Goal: Find specific page/section: Find specific page/section

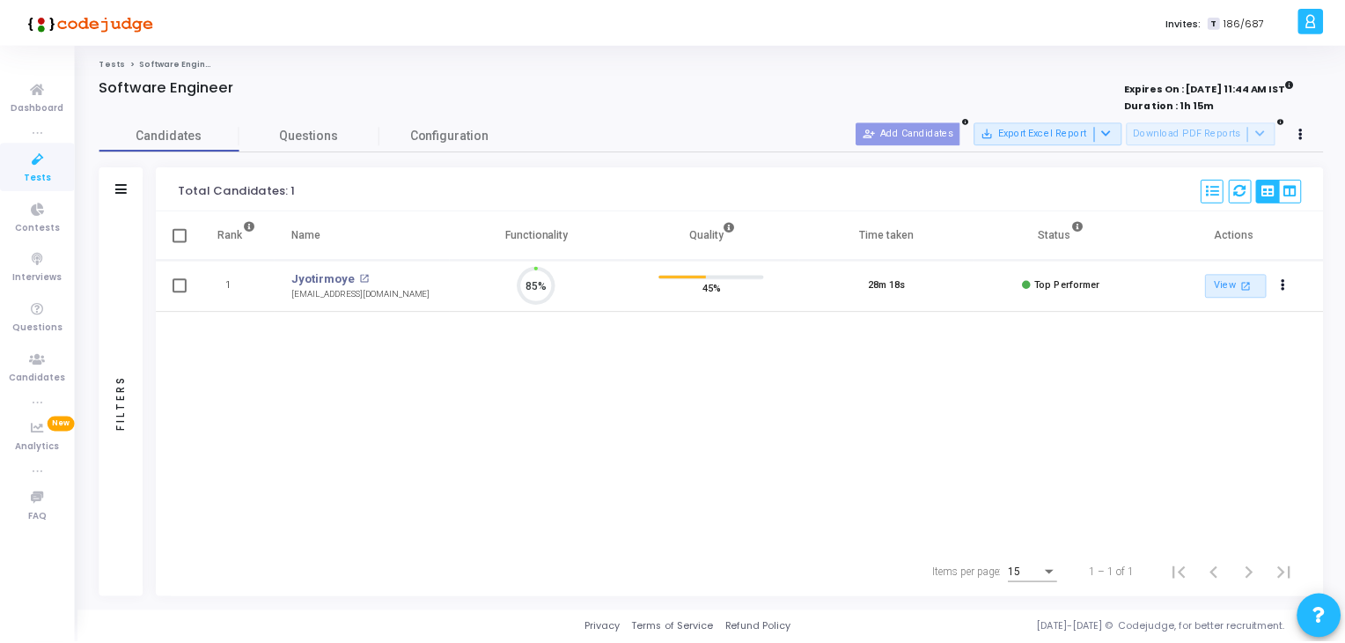
scroll to position [36, 45]
click at [39, 102] on span "Dashboard" at bounding box center [37, 107] width 53 height 15
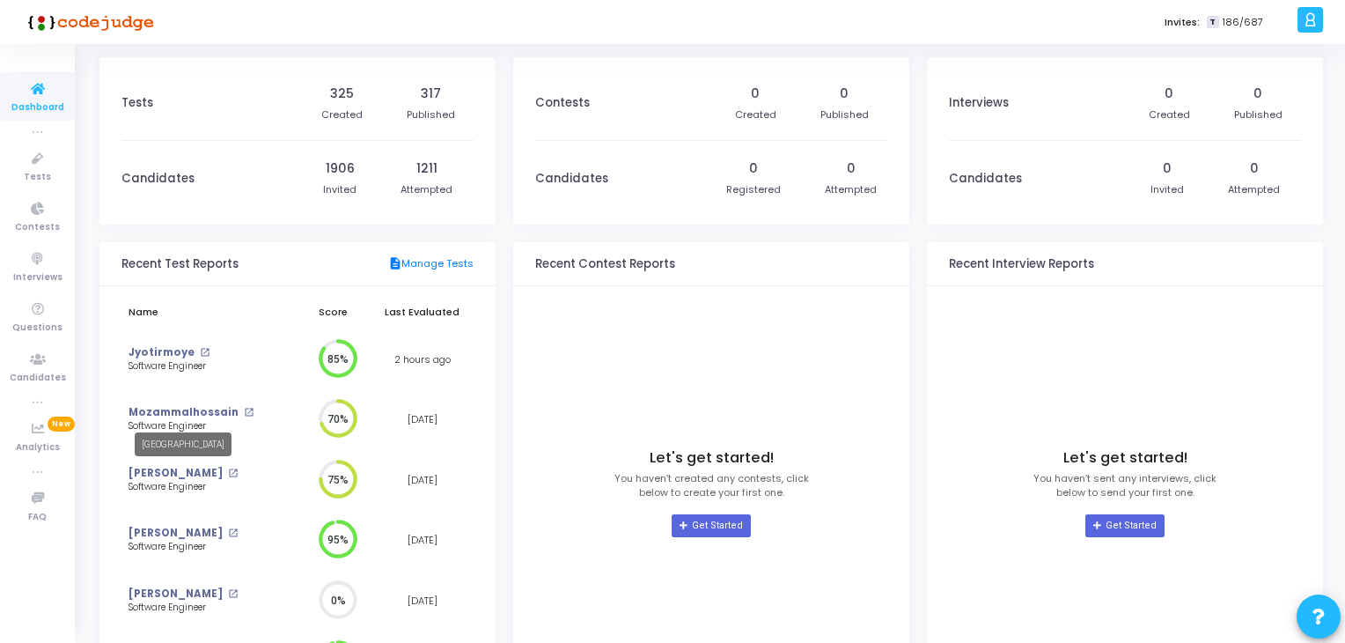
scroll to position [136, 0]
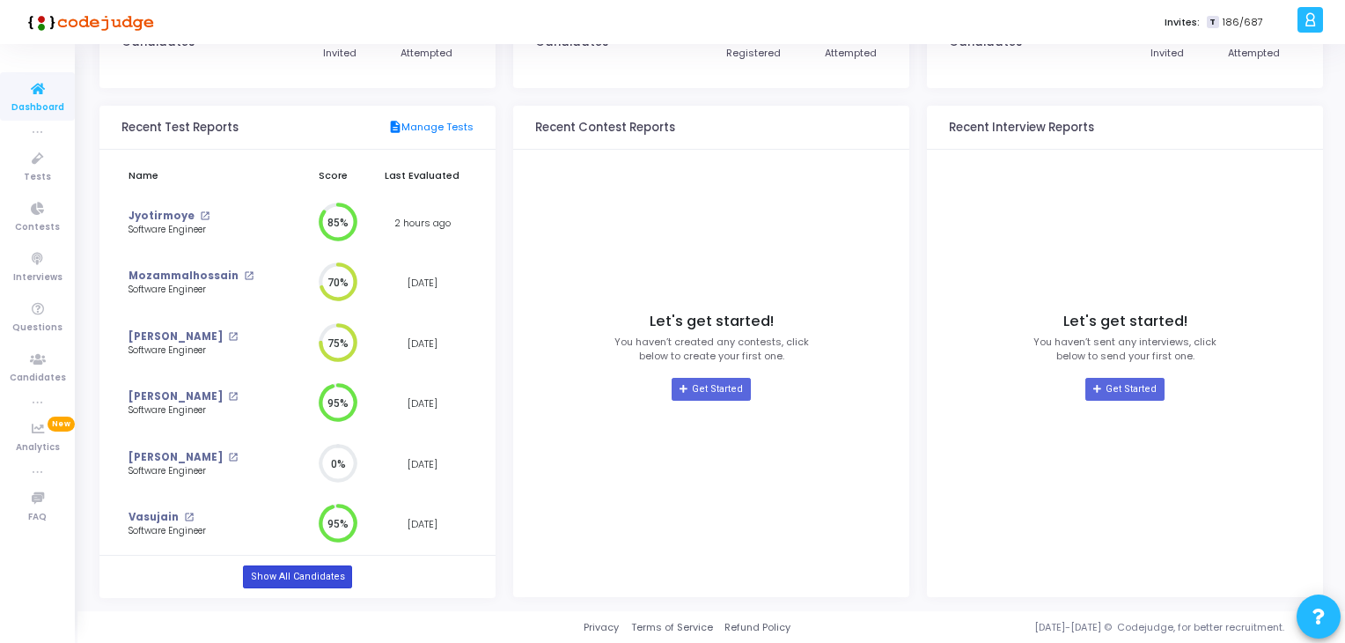
click at [273, 575] on link "Show All Candidates" at bounding box center [297, 576] width 108 height 23
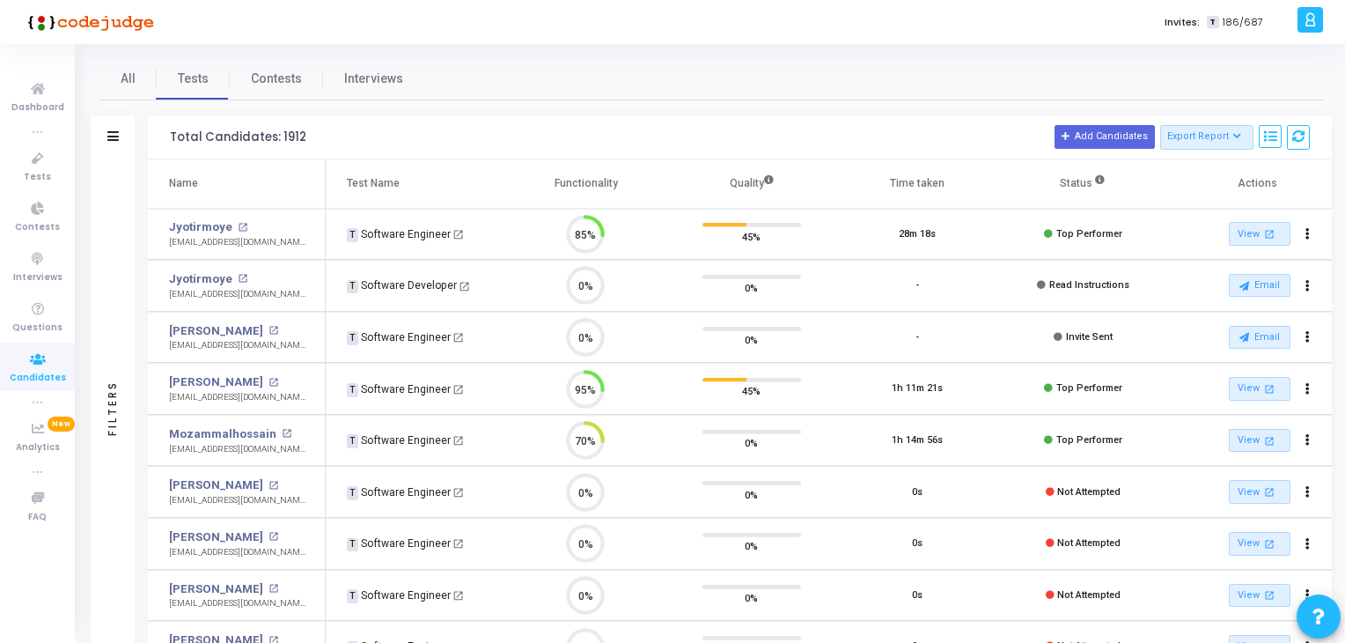
scroll to position [36, 45]
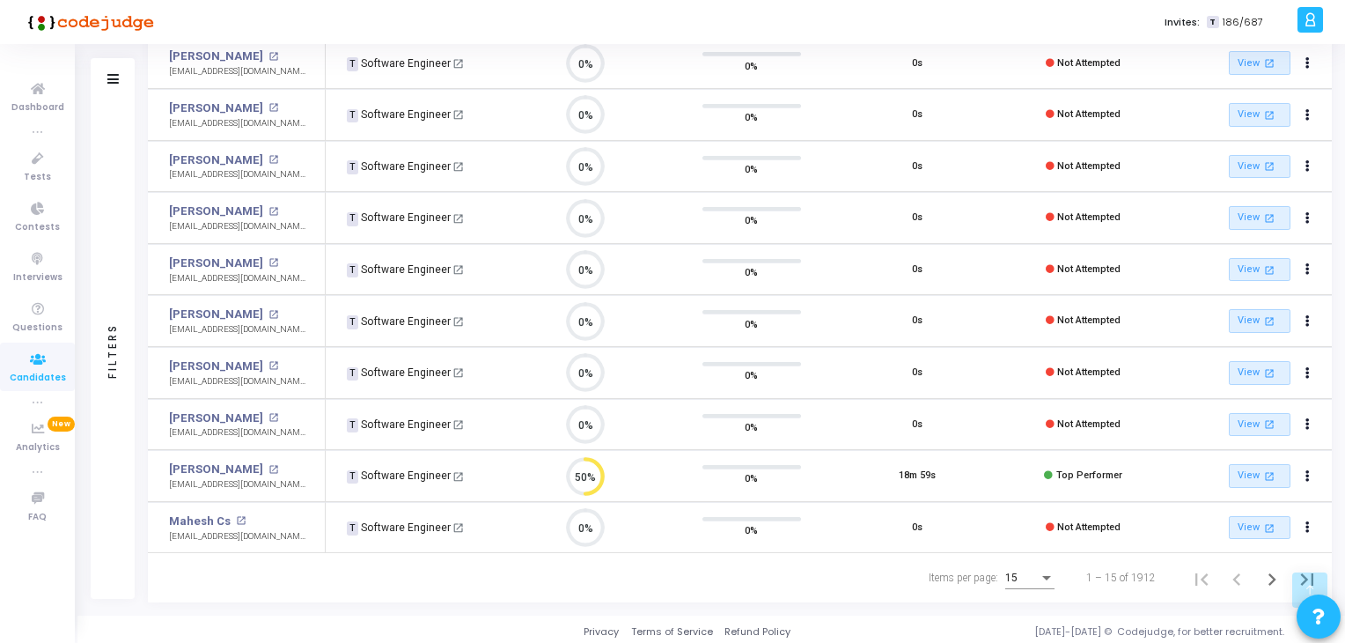
drag, startPoint x: 169, startPoint y: 480, endPoint x: 282, endPoint y: 485, distance: 112.8
click at [282, 485] on td "[PERSON_NAME] open_in_new [EMAIL_ADDRESS][DOMAIN_NAME]" at bounding box center [237, 476] width 178 height 52
copy div "[EMAIL_ADDRESS][DOMAIN_NAME]"
